Goal: Find specific page/section: Find specific page/section

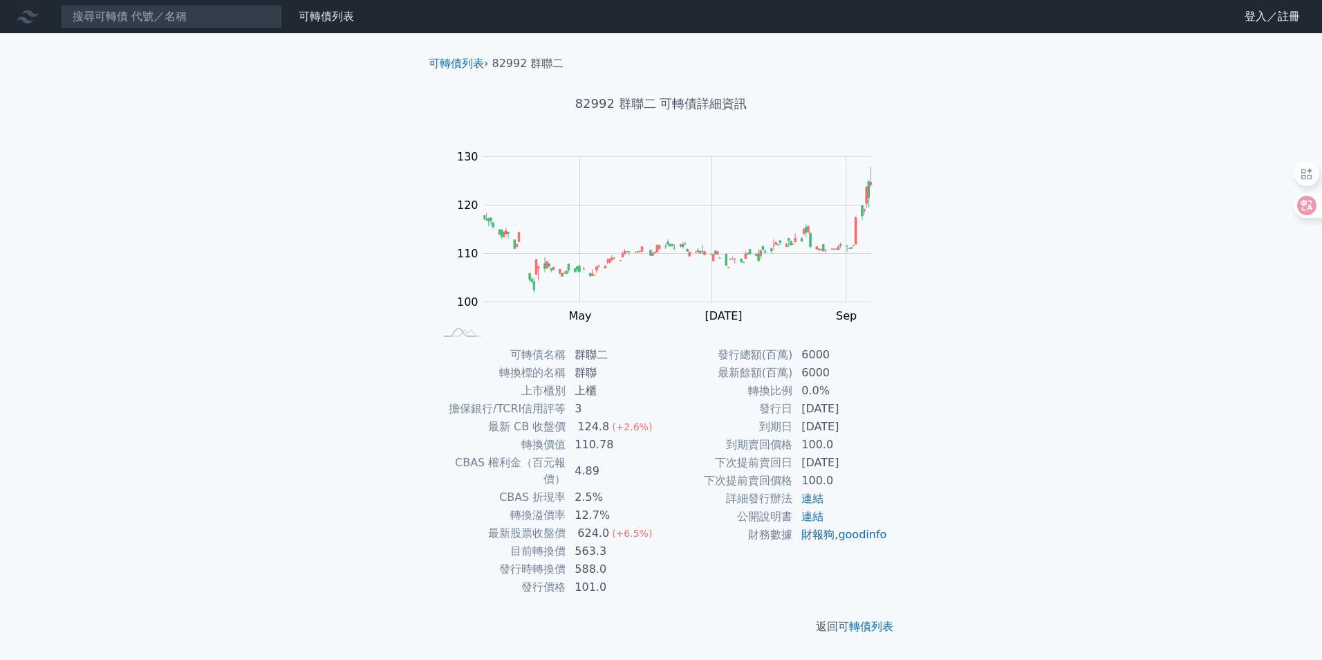
click at [813, 497] on link "連結" at bounding box center [813, 498] width 22 height 13
click at [463, 63] on link "可轉債列表" at bounding box center [456, 63] width 55 height 13
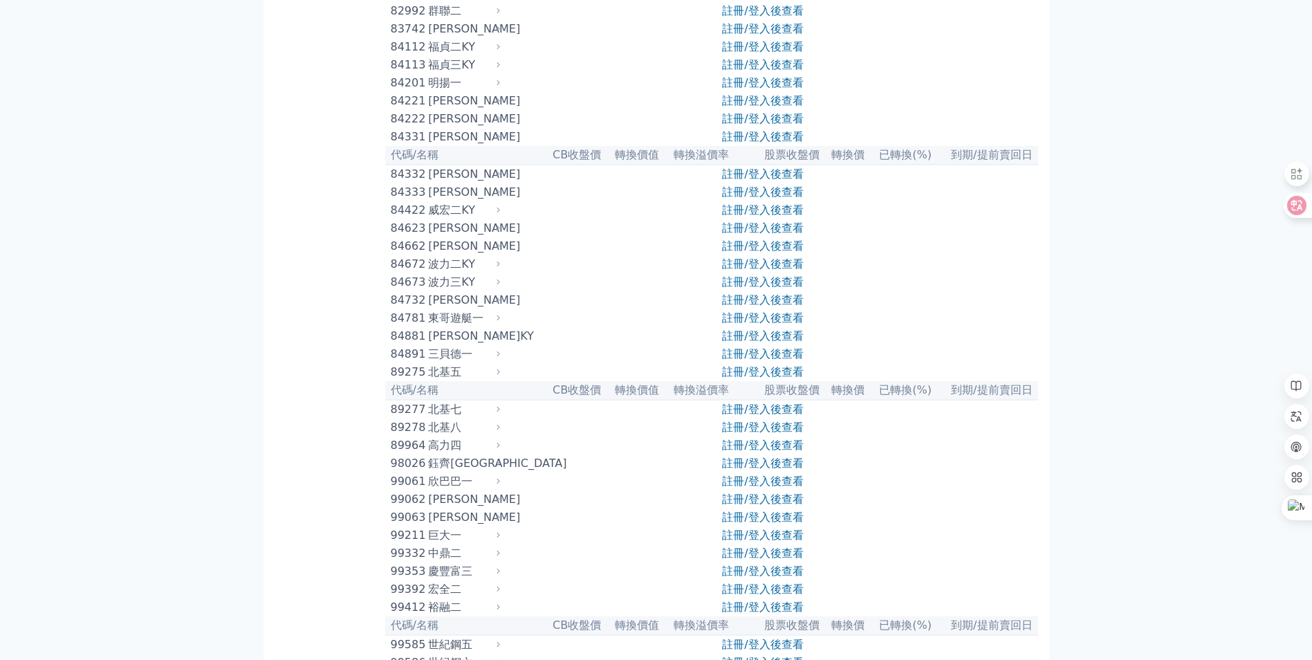
scroll to position [7608, 0]
